Goal: Task Accomplishment & Management: Manage account settings

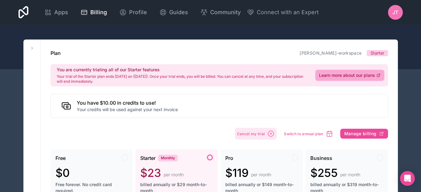
click at [267, 133] on button "Cancel my trial" at bounding box center [256, 134] width 42 height 12
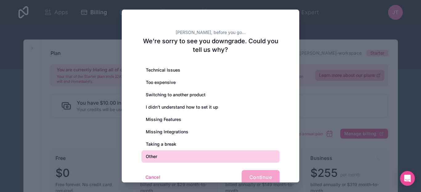
click at [164, 157] on div "Other" at bounding box center [211, 156] width 138 height 12
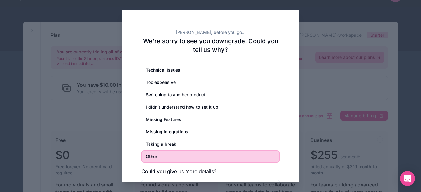
scroll to position [28, 0]
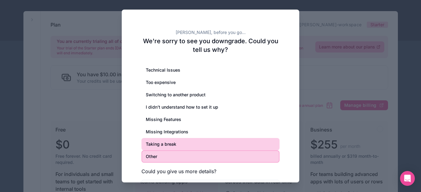
click at [161, 143] on div "Taking a break" at bounding box center [211, 144] width 138 height 12
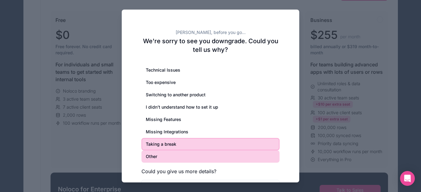
scroll to position [146, 0]
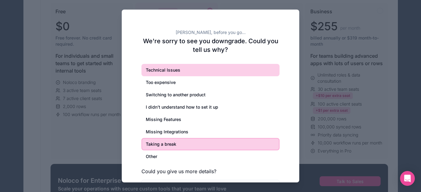
click at [177, 71] on div "Technical Issues" at bounding box center [211, 70] width 138 height 12
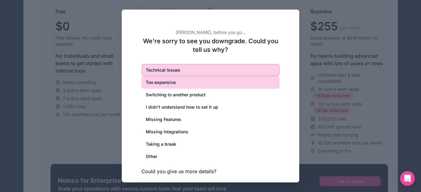
click at [164, 85] on div "Too expensive" at bounding box center [211, 82] width 138 height 12
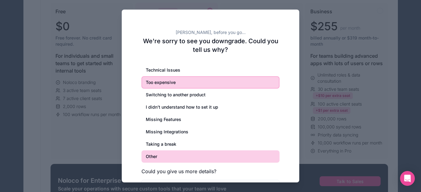
scroll to position [151, 0]
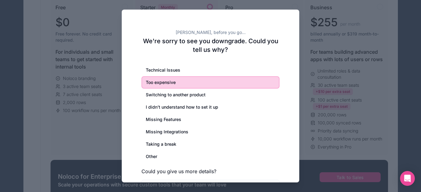
click at [320, 94] on div at bounding box center [210, 96] width 421 height 192
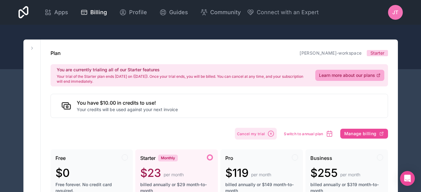
click at [262, 134] on span "Cancel my trial" at bounding box center [251, 133] width 28 height 5
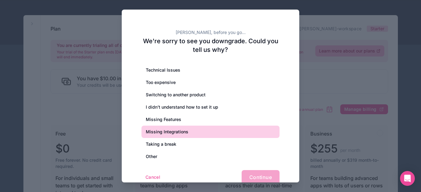
scroll to position [29, 0]
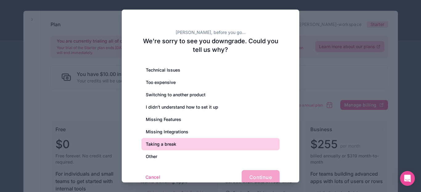
click at [163, 141] on div "Taking a break" at bounding box center [211, 144] width 138 height 12
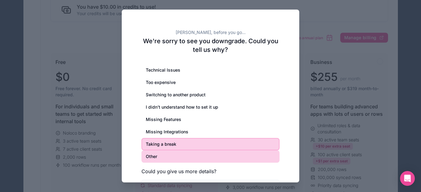
scroll to position [127, 0]
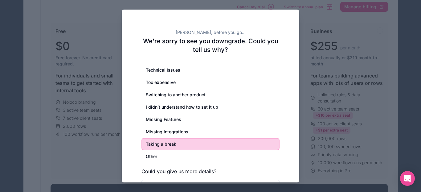
click at [179, 169] on h3 "Could you give us more details?" at bounding box center [211, 170] width 138 height 7
click at [179, 176] on div "Technical Issues Too expensive Switching to another product I didn’t understand…" at bounding box center [211, 134] width 138 height 140
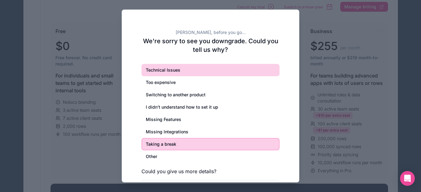
click at [163, 67] on div "Technical Issues" at bounding box center [211, 70] width 138 height 12
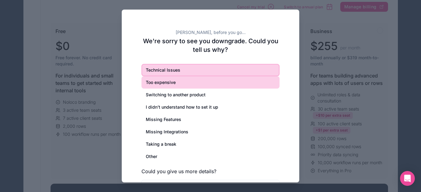
click at [166, 81] on div "Too expensive" at bounding box center [211, 82] width 138 height 12
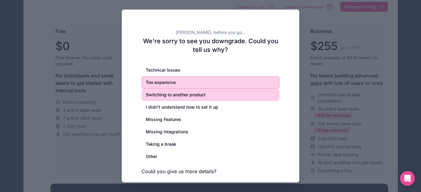
click at [167, 91] on div "Switching to another product" at bounding box center [211, 95] width 138 height 12
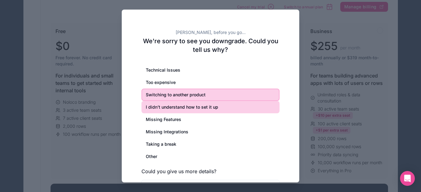
click at [166, 105] on div "I didn’t understand how to set it up" at bounding box center [211, 107] width 138 height 12
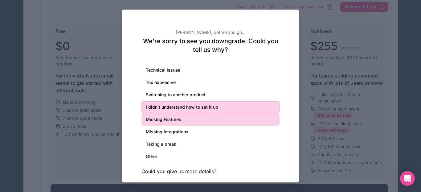
click at [164, 121] on div "Missing Features" at bounding box center [211, 119] width 138 height 12
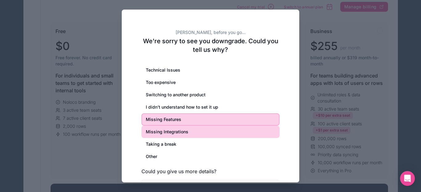
click at [164, 131] on div "Missing Integrations" at bounding box center [211, 132] width 138 height 12
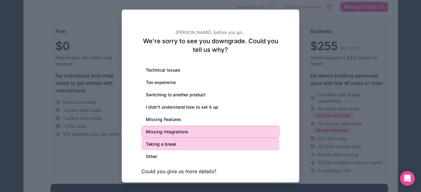
click at [163, 145] on div "Taking a break" at bounding box center [211, 144] width 138 height 12
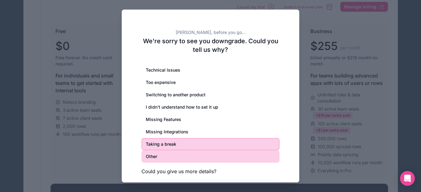
click at [161, 159] on div "Other" at bounding box center [211, 156] width 138 height 12
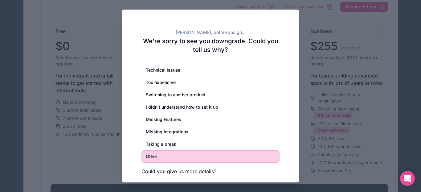
click at [162, 169] on h3 "Could you give us more details?" at bounding box center [211, 170] width 138 height 7
click at [365, 104] on div at bounding box center [210, 96] width 421 height 192
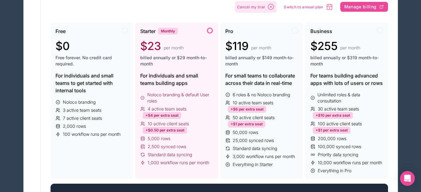
click at [257, 5] on span "Cancel my trial" at bounding box center [251, 7] width 28 height 5
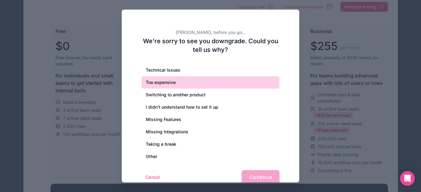
click at [173, 82] on div "Too expensive" at bounding box center [211, 82] width 138 height 12
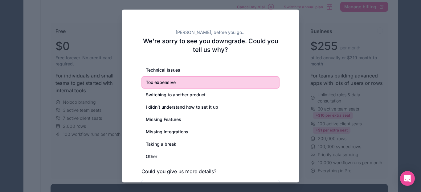
click at [195, 172] on h3 "Could you give us more details?" at bounding box center [211, 170] width 138 height 7
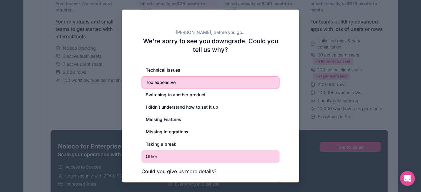
scroll to position [204, 0]
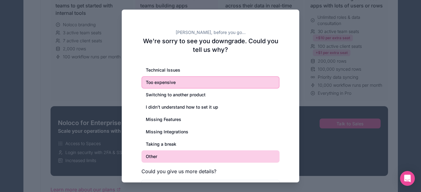
click at [197, 155] on div "Other" at bounding box center [211, 156] width 138 height 12
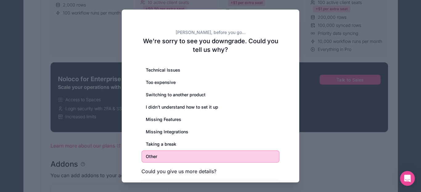
scroll to position [257, 0]
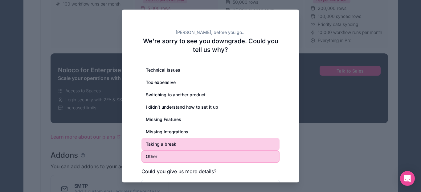
click at [179, 142] on div "Taking a break" at bounding box center [211, 144] width 138 height 12
click at [184, 159] on div "Other" at bounding box center [211, 156] width 138 height 12
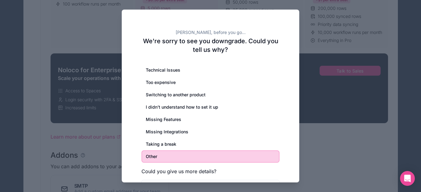
click at [184, 169] on h3 "Could you give us more details?" at bounding box center [211, 170] width 138 height 7
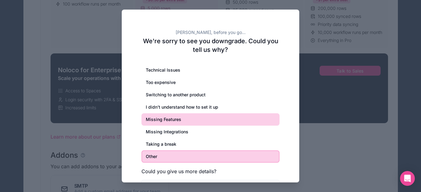
click at [177, 115] on div "Missing Features" at bounding box center [211, 119] width 138 height 12
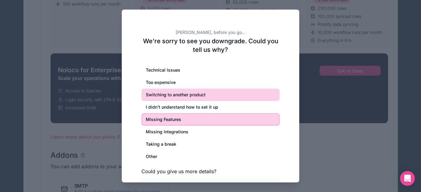
click at [180, 98] on div "Switching to another product" at bounding box center [211, 95] width 138 height 12
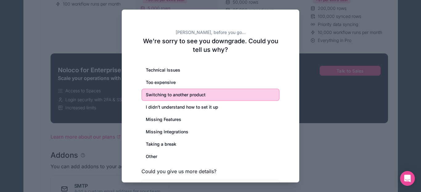
click at [373, 88] on div at bounding box center [210, 96] width 421 height 192
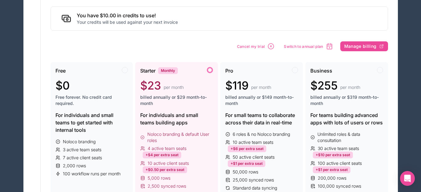
scroll to position [86, 0]
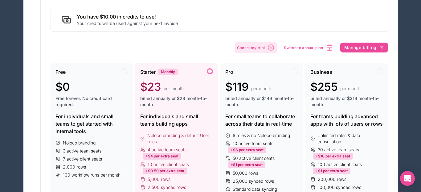
click at [269, 48] on icon "button" at bounding box center [270, 47] width 7 height 7
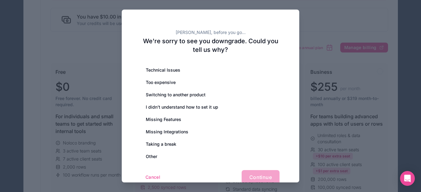
click at [249, 175] on div "Cancel Continue" at bounding box center [211, 177] width 138 height 14
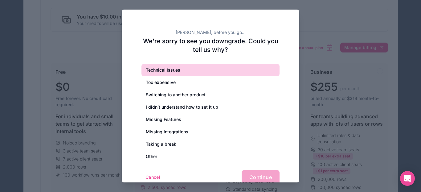
click at [151, 67] on div "Technical Issues" at bounding box center [211, 70] width 138 height 12
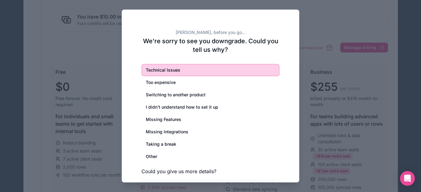
click at [197, 170] on h3 "Could you give us more details?" at bounding box center [211, 170] width 138 height 7
click at [203, 171] on h3 "Could you give us more details?" at bounding box center [211, 170] width 138 height 7
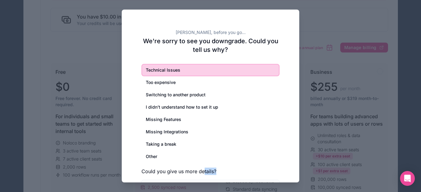
click at [203, 171] on h3 "Could you give us more details?" at bounding box center [211, 170] width 138 height 7
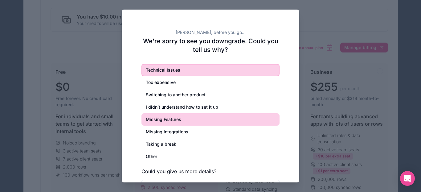
click at [178, 118] on div "Missing Features" at bounding box center [211, 119] width 138 height 12
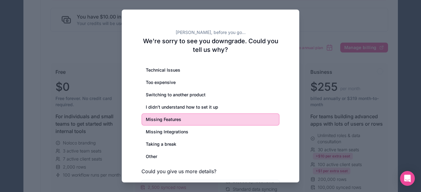
click at [194, 171] on h3 "Could you give us more details?" at bounding box center [211, 170] width 138 height 7
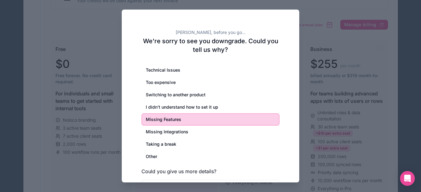
scroll to position [115, 0]
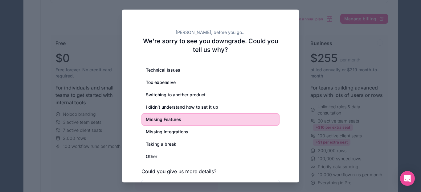
click at [236, 169] on h3 "Could you give us more details?" at bounding box center [211, 170] width 138 height 7
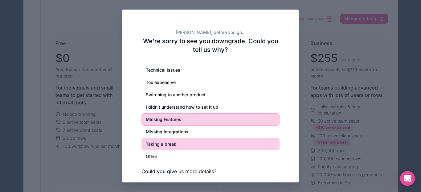
click at [157, 146] on div "Taking a break" at bounding box center [211, 144] width 138 height 12
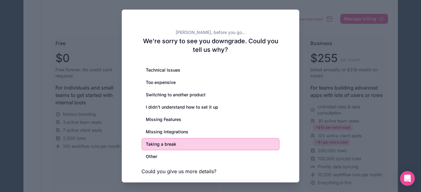
click at [102, 101] on div at bounding box center [210, 96] width 421 height 192
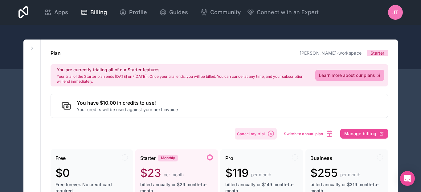
click at [262, 132] on span "Cancel my trial" at bounding box center [251, 133] width 28 height 5
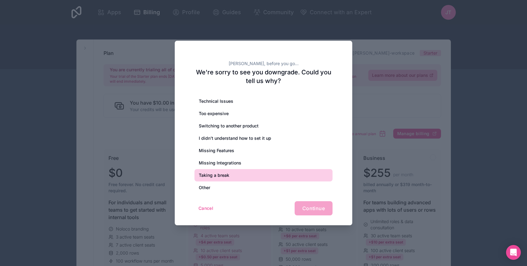
click at [217, 174] on div "Taking a break" at bounding box center [264, 175] width 138 height 12
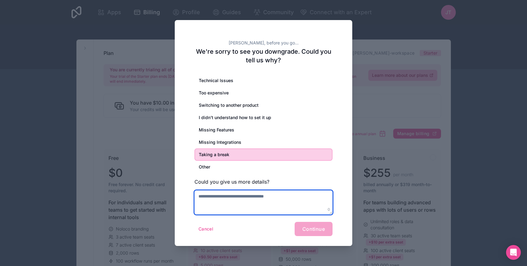
click at [234, 192] on textarea at bounding box center [264, 202] width 138 height 24
type textarea "*"
type textarea "***"
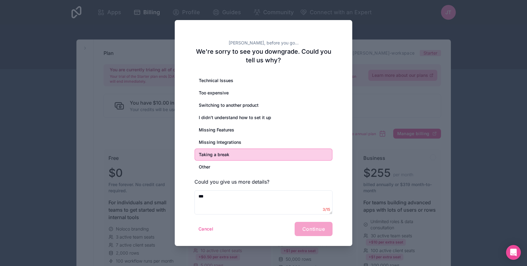
click at [310, 192] on div "Cancel Continue" at bounding box center [264, 229] width 138 height 14
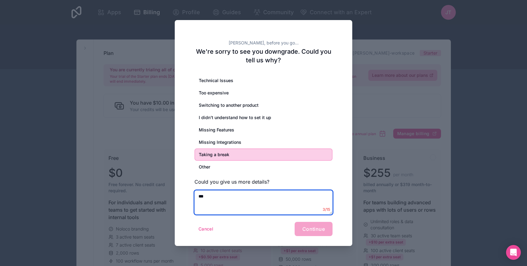
click at [250, 192] on textarea "***" at bounding box center [264, 202] width 138 height 24
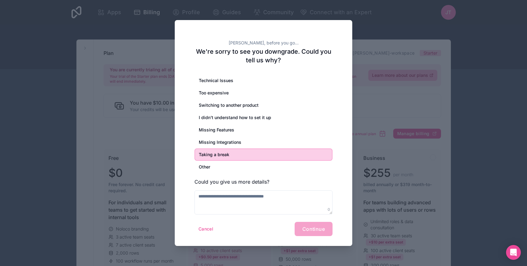
click at [305, 192] on div "Cancel Continue" at bounding box center [264, 229] width 138 height 14
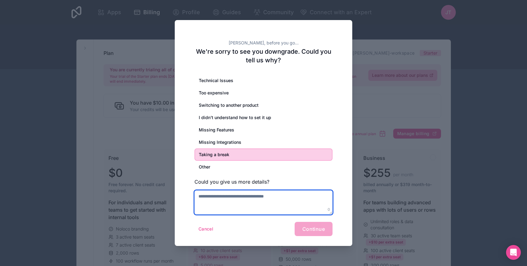
click at [209, 192] on textarea at bounding box center [264, 202] width 138 height 24
type textarea "*"
type textarea "**********"
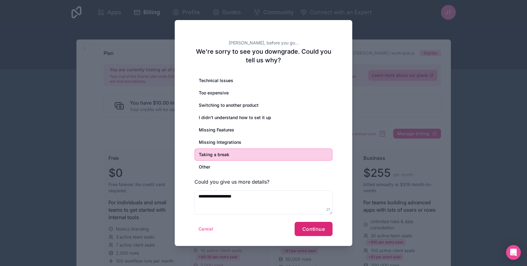
click at [300, 192] on button "Continue" at bounding box center [314, 229] width 38 height 14
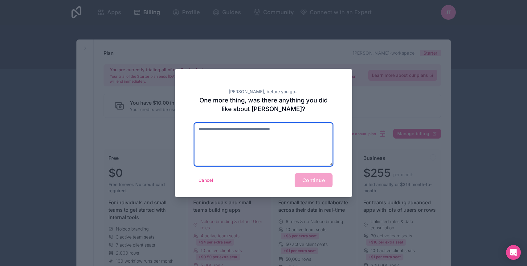
click at [238, 144] on textarea at bounding box center [264, 144] width 138 height 43
type textarea "***"
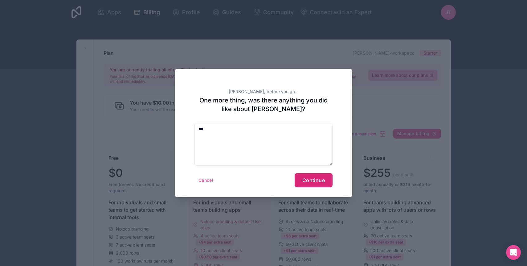
click at [314, 183] on button "Continue" at bounding box center [314, 180] width 38 height 14
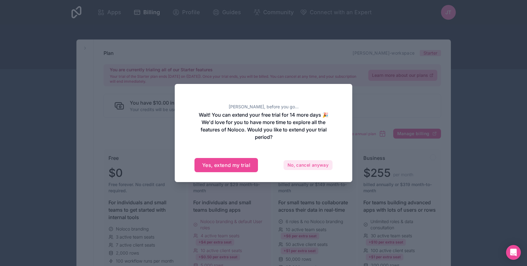
click at [294, 166] on button "No, cancel anyway" at bounding box center [308, 165] width 49 height 10
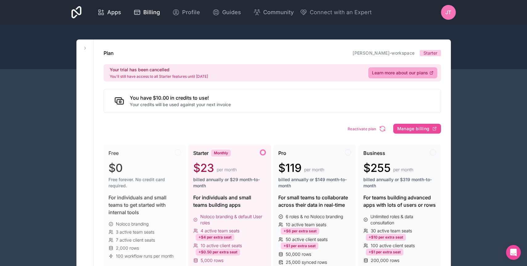
click at [112, 14] on span "Apps" at bounding box center [114, 12] width 14 height 9
